Goal: Find specific page/section: Find specific page/section

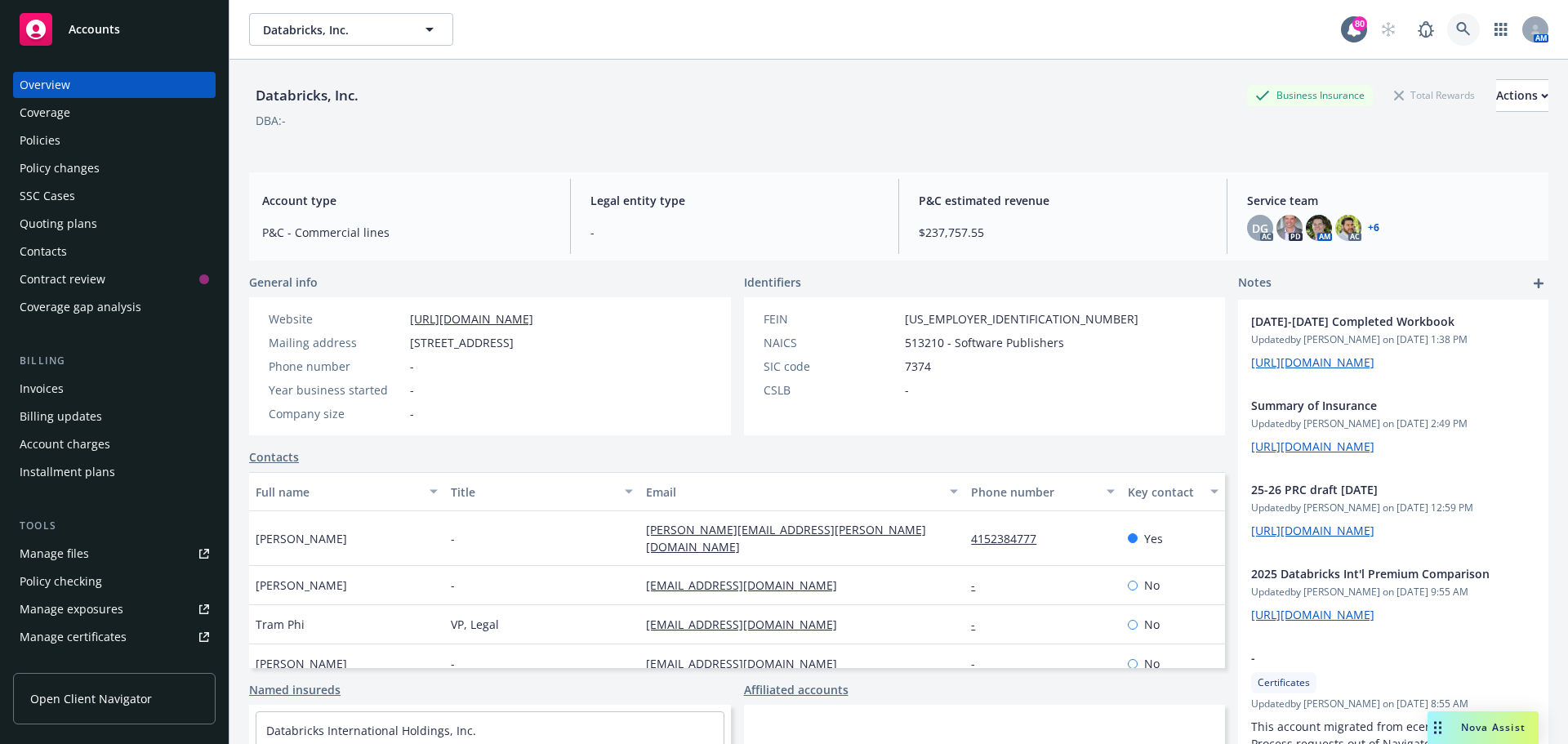
click at [1457, 28] on icon at bounding box center [1463, 28] width 14 height 14
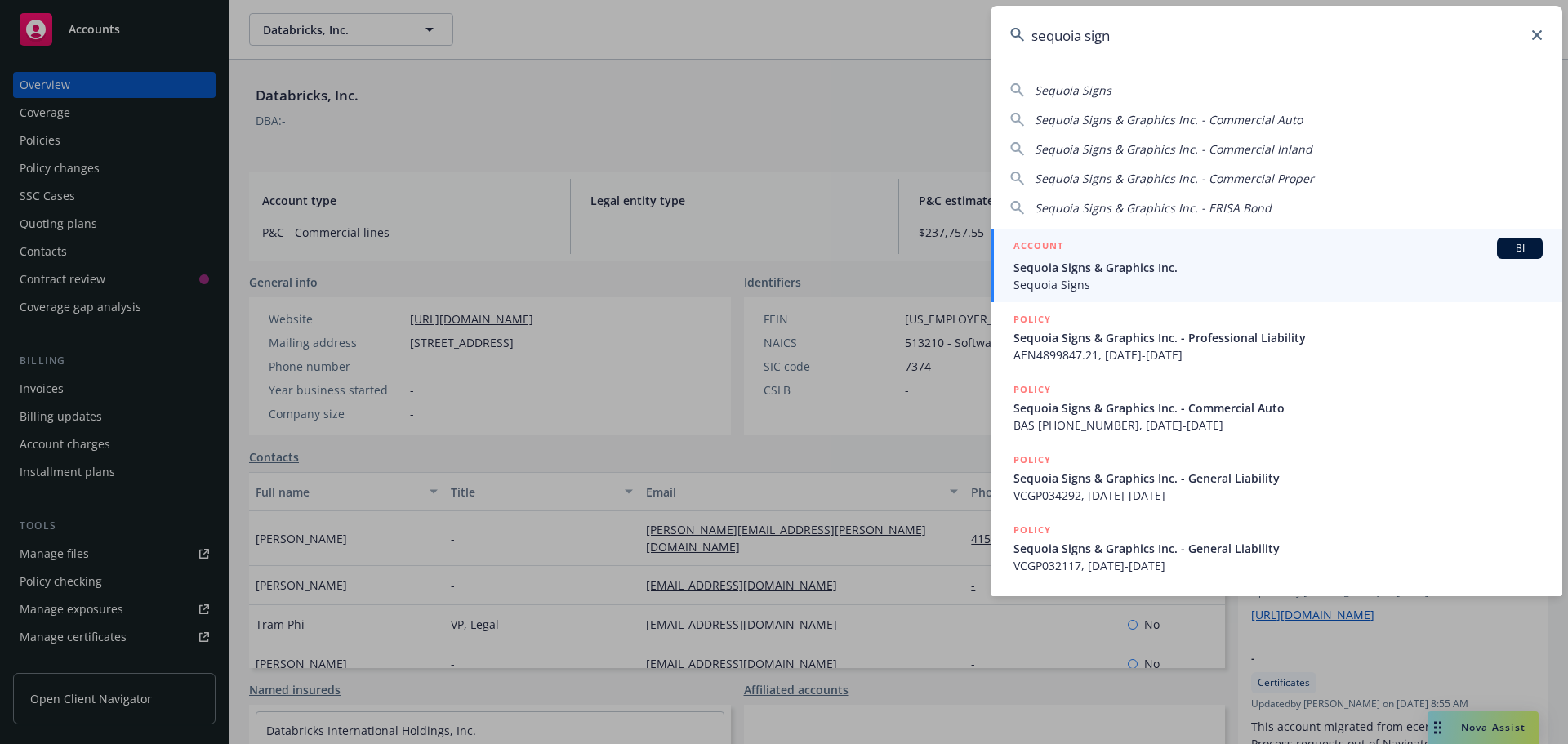
type input "sequoia sign"
click at [1096, 256] on div "ACCOUNT BI" at bounding box center [1278, 248] width 529 height 22
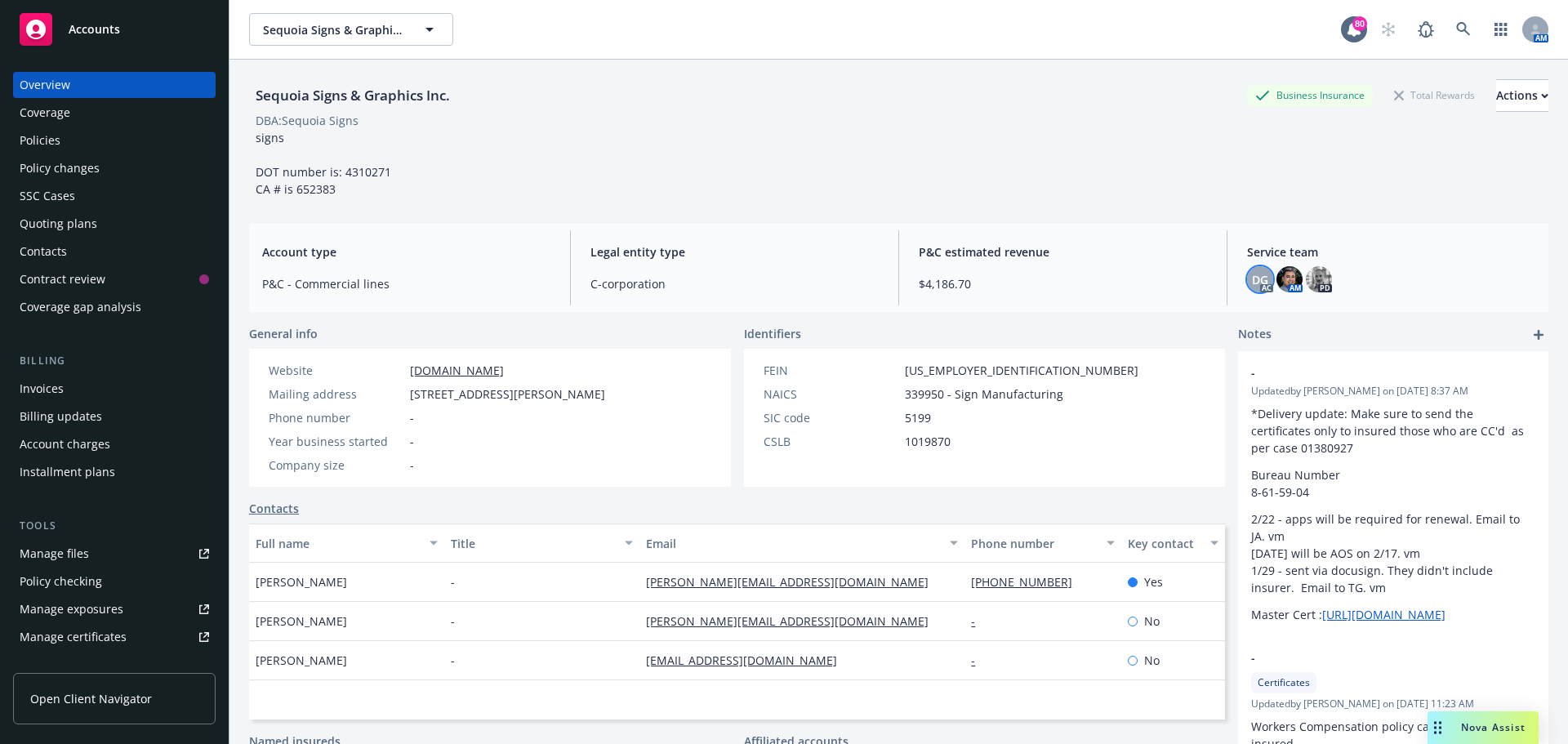
click at [1260, 281] on div "DG" at bounding box center [1260, 279] width 26 height 26
click at [1276, 283] on img at bounding box center [1290, 279] width 26 height 26
click at [1312, 285] on img at bounding box center [1320, 279] width 26 height 26
